Goal: Task Accomplishment & Management: Manage account settings

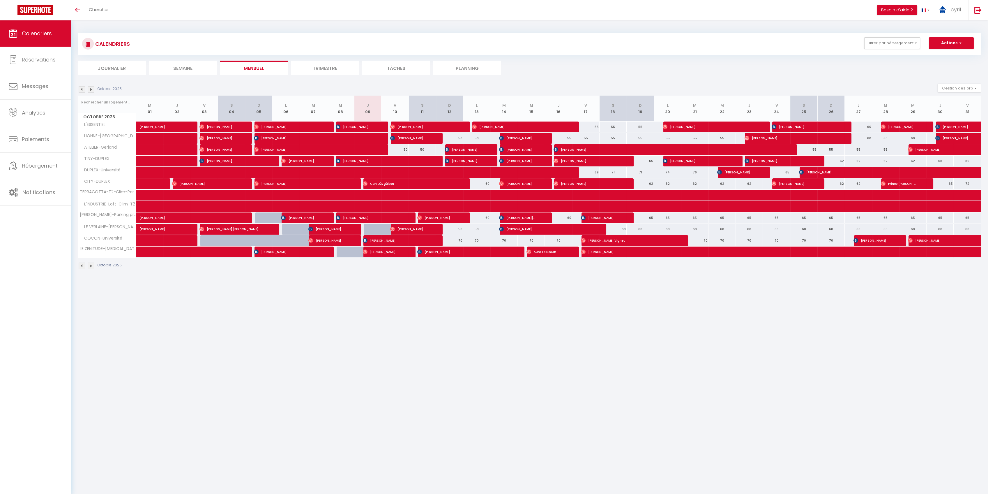
click at [400, 150] on div "50" at bounding box center [394, 149] width 27 height 11
type input "50"
type input "Ven 10 Octobre 2025"
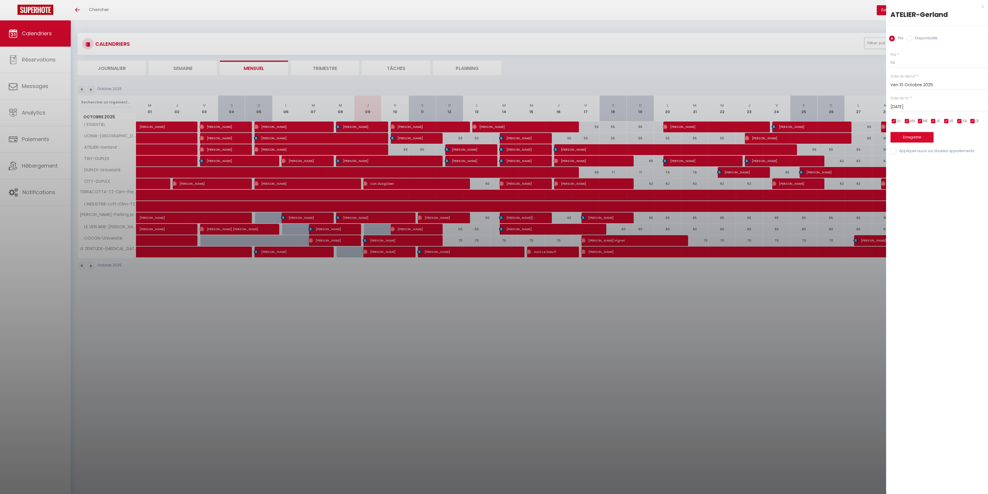
click at [907, 106] on input "[DATE]" at bounding box center [939, 107] width 98 height 8
click at [911, 165] on span "13" at bounding box center [909, 164] width 13 height 12
type input "Lun 13 Octobre 2025"
drag, startPoint x: 898, startPoint y: 63, endPoint x: 888, endPoint y: 61, distance: 10.6
click at [888, 61] on div "Prix * 50 Statut * Disponible Indisponible Date de début * [DATE] < [DATE] > Di…" at bounding box center [937, 100] width 102 height 110
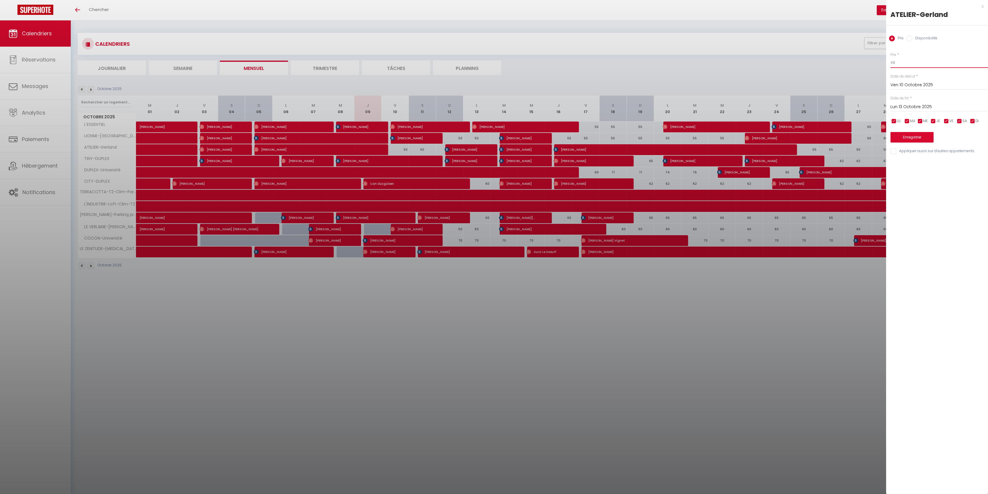
type input "48"
click at [913, 139] on button "Enregistrer" at bounding box center [911, 137] width 43 height 10
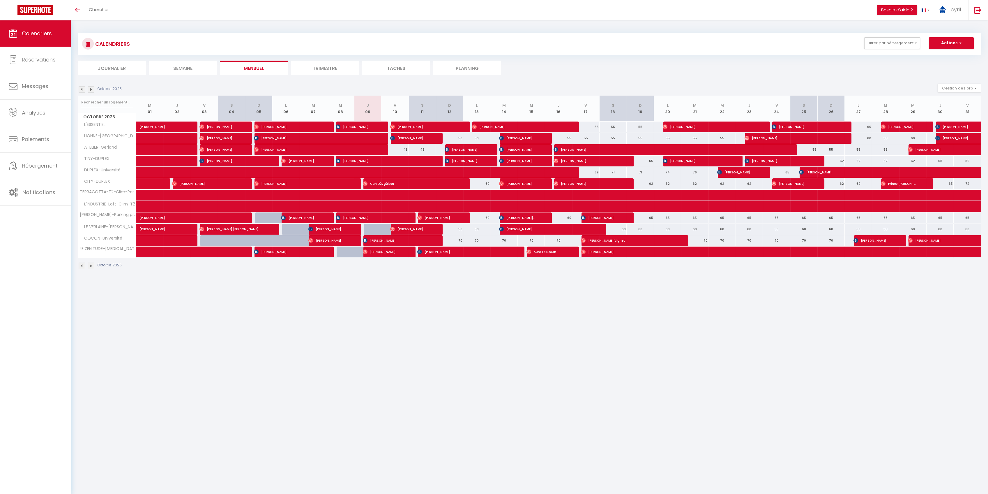
click at [326, 66] on li "Trimestre" at bounding box center [325, 68] width 68 height 14
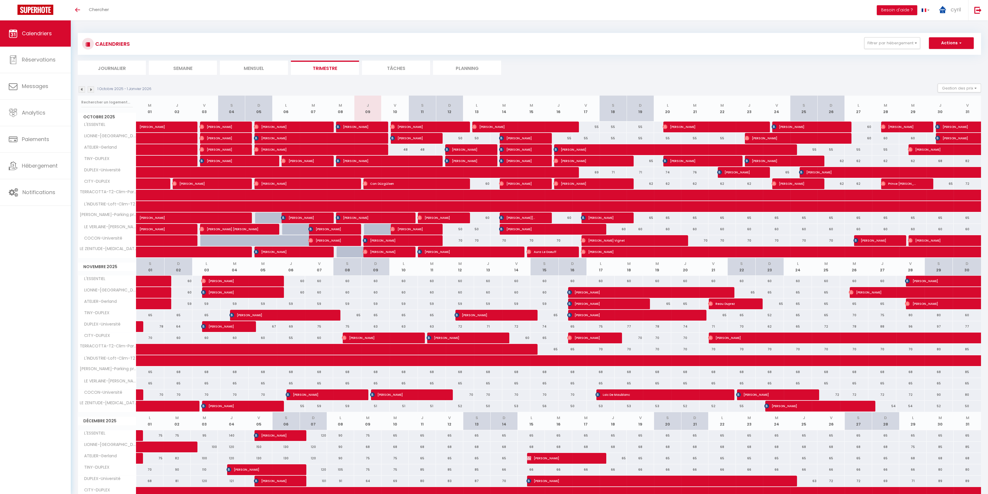
click at [92, 91] on img at bounding box center [91, 89] width 6 height 6
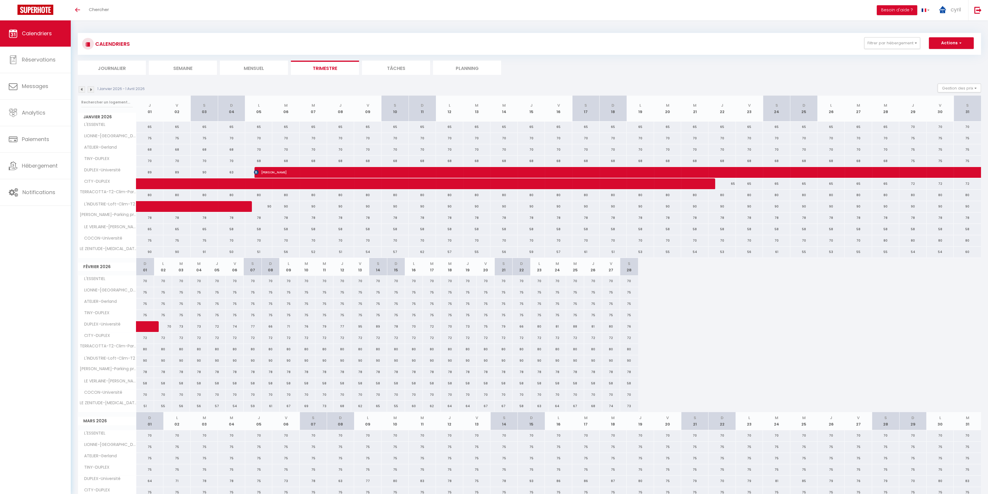
click at [288, 169] on span "[PERSON_NAME]" at bounding box center [441, 172] width 375 height 11
select select "OK"
select select "KO"
select select "1"
select select "0"
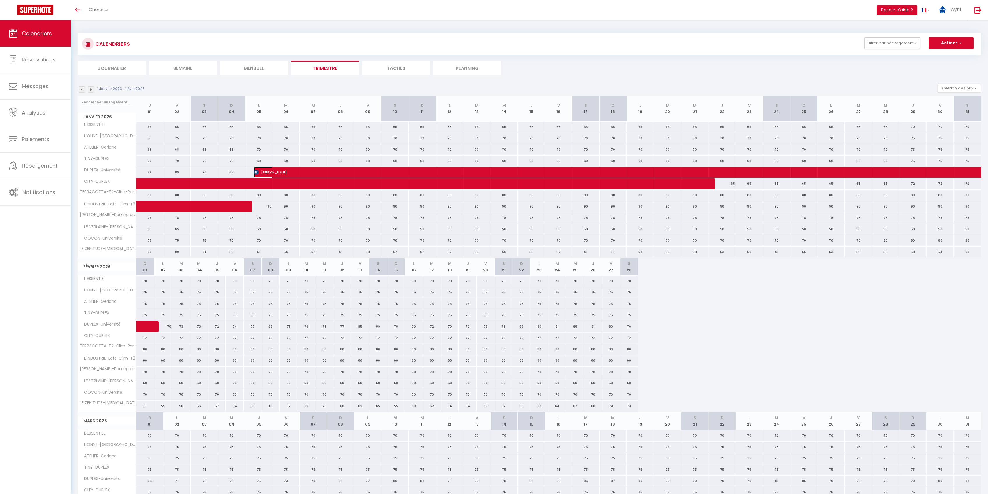
select select "1"
select select
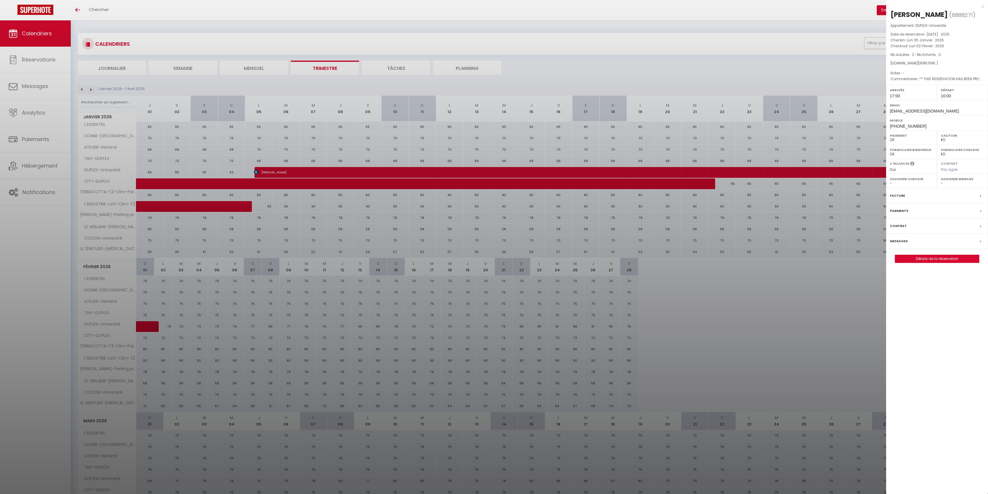
click at [983, 6] on div "x" at bounding box center [935, 6] width 98 height 7
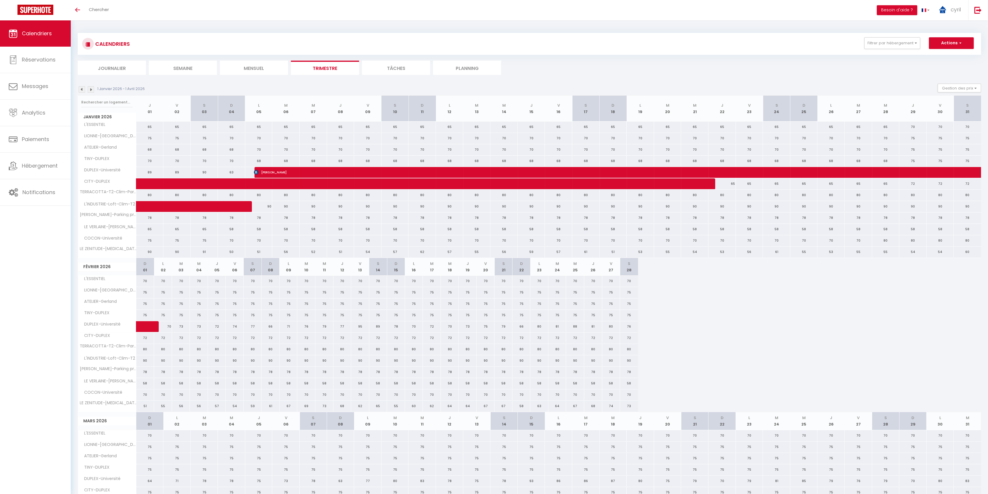
click at [635, 185] on div at bounding box center [640, 183] width 27 height 11
type input "65"
type input "Lun 19 Janvier 2026"
type input "[DATE]"
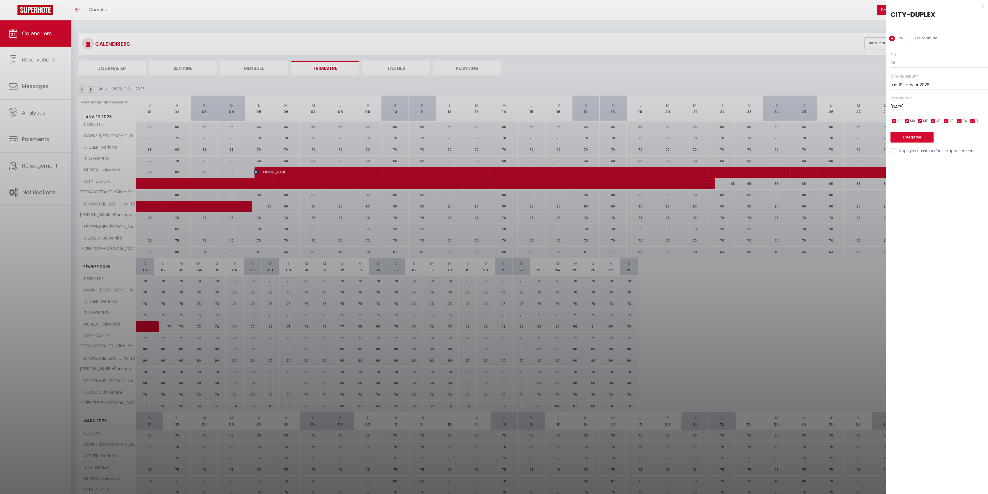
click at [983, 5] on div "x" at bounding box center [935, 6] width 98 height 7
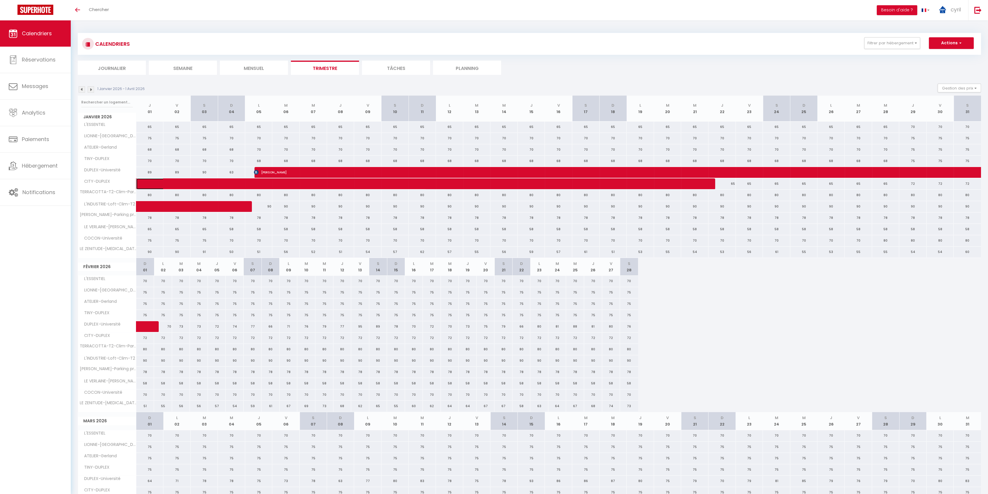
click at [337, 181] on span at bounding box center [285, 183] width 281 height 11
select select "OK"
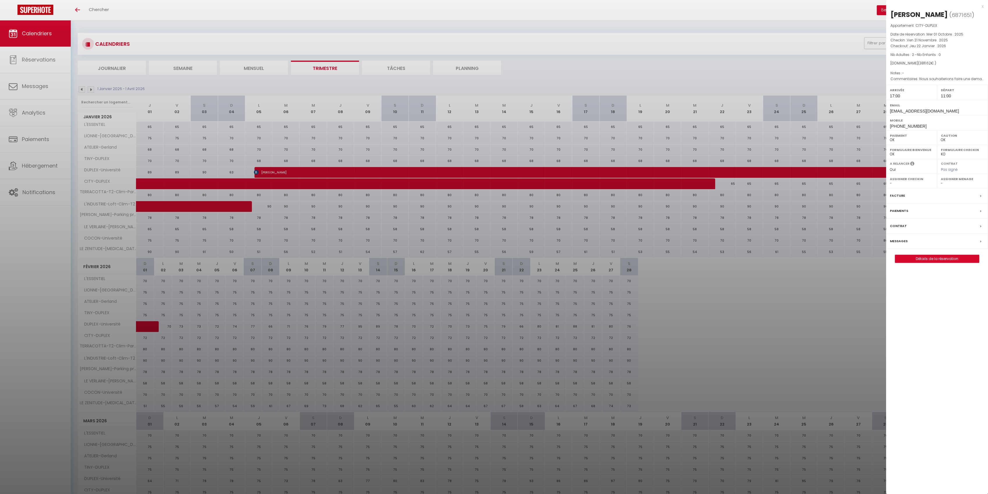
click at [982, 6] on div "x" at bounding box center [935, 6] width 98 height 7
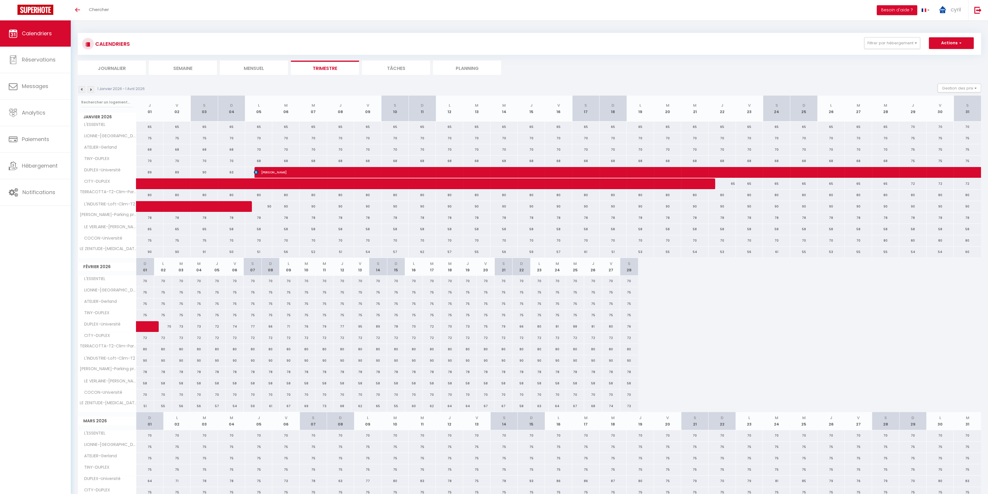
click at [82, 89] on img at bounding box center [82, 89] width 6 height 6
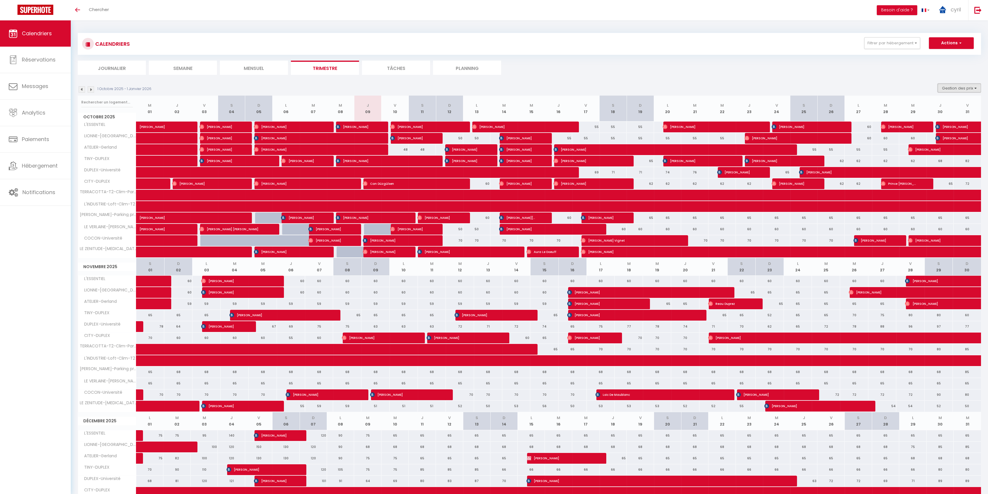
click at [959, 90] on button "Gestion des prix" at bounding box center [959, 88] width 43 height 9
click at [946, 104] on input "Nb Nuits minimum" at bounding box center [954, 106] width 52 height 6
checkbox input "true"
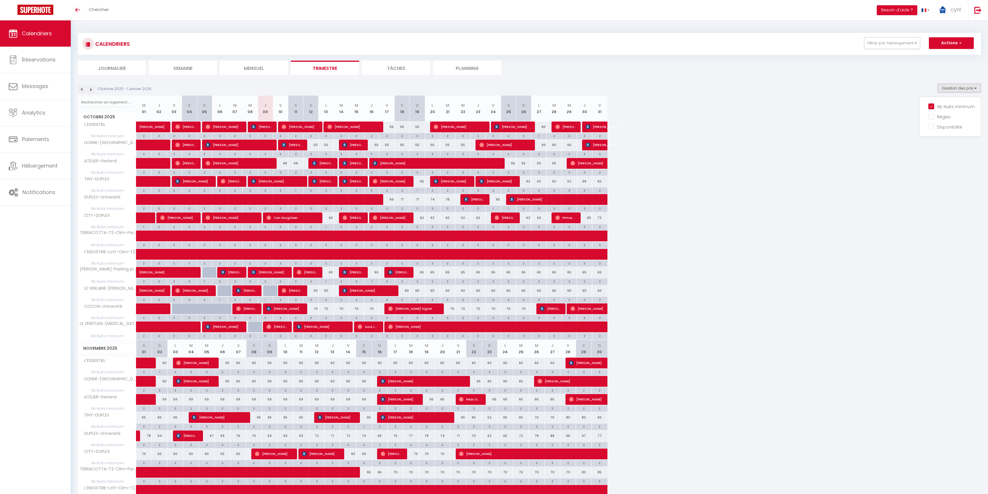
click at [163, 390] on div "2" at bounding box center [159, 390] width 15 height 6
type input "2"
type input "Dim 02 Novembre 2025"
type input "Lun 03 Novembre 2025"
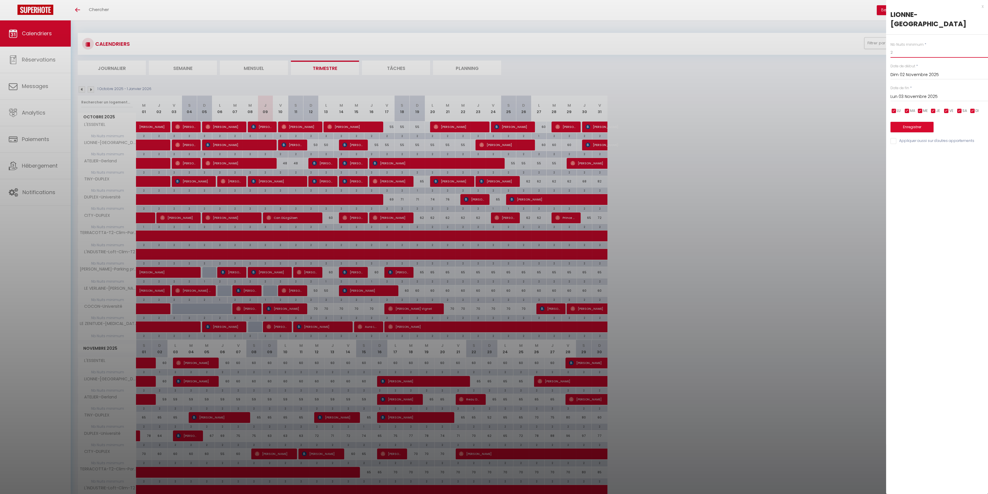
drag, startPoint x: 898, startPoint y: 47, endPoint x: 886, endPoint y: 46, distance: 11.7
click at [886, 46] on div "Nb Nuits minimum * 2 Date de début * [DATE] < [DATE] > Dim Lun Mar Mer Jeu Ven …" at bounding box center [937, 90] width 102 height 110
type input "1"
click at [925, 122] on button "Enregistrer" at bounding box center [911, 127] width 43 height 10
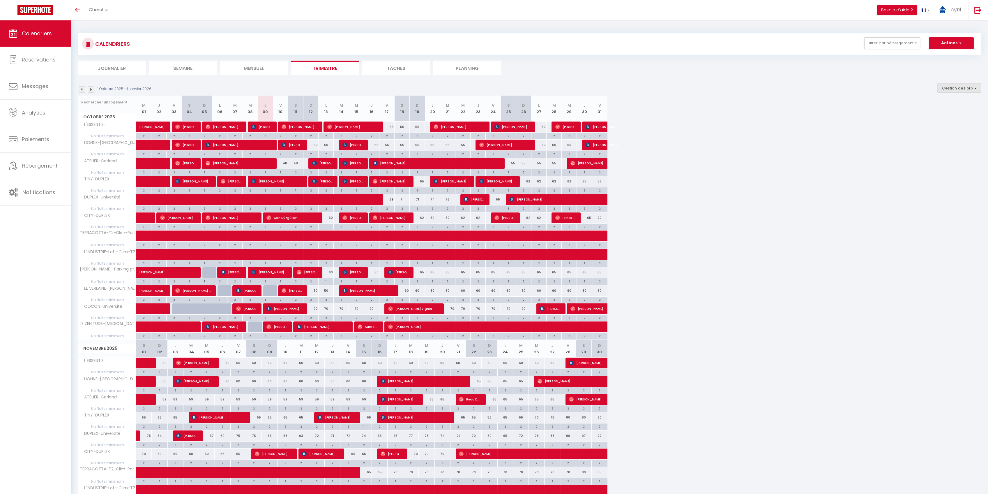
click at [953, 89] on button "Gestion des prix" at bounding box center [959, 88] width 43 height 9
click at [939, 104] on input "Nb Nuits minimum" at bounding box center [954, 106] width 52 height 6
checkbox input "false"
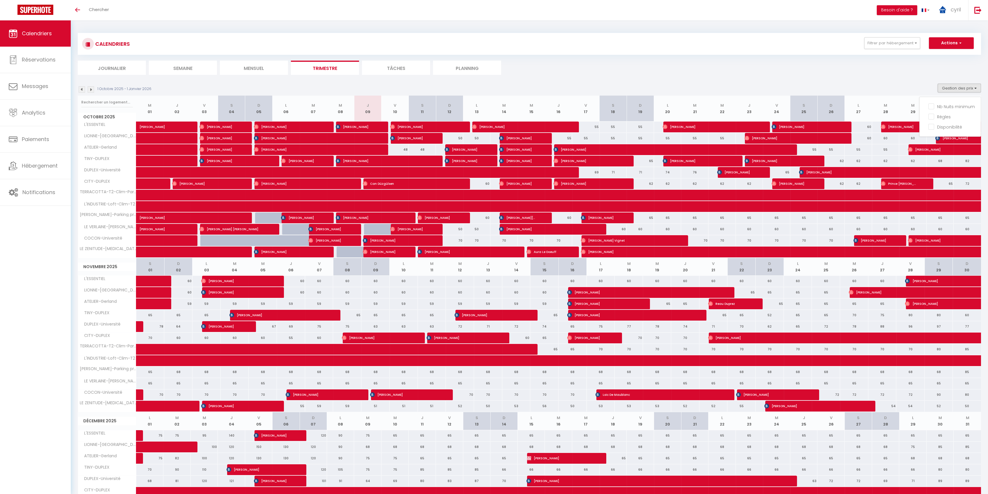
click at [256, 66] on li "Mensuel" at bounding box center [254, 68] width 68 height 14
